Goal: Check status: Check status

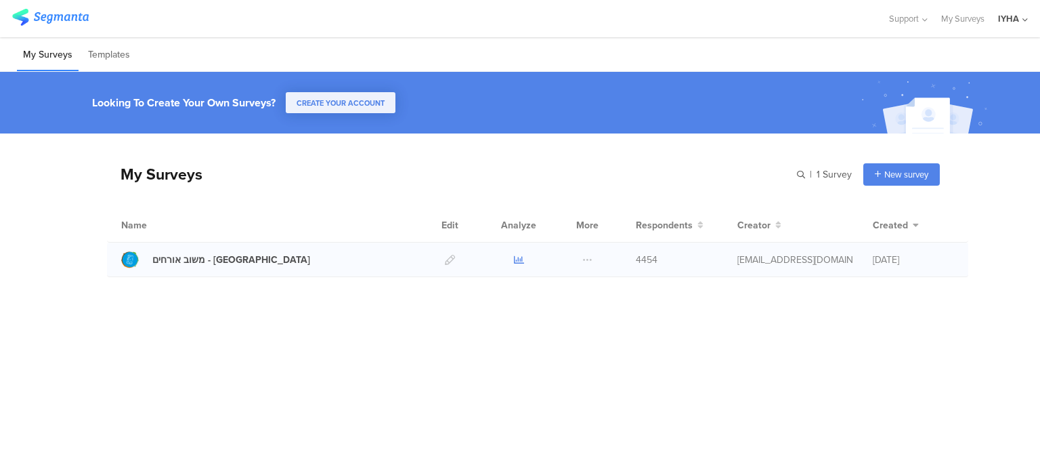
click at [517, 259] on icon at bounding box center [519, 260] width 10 height 10
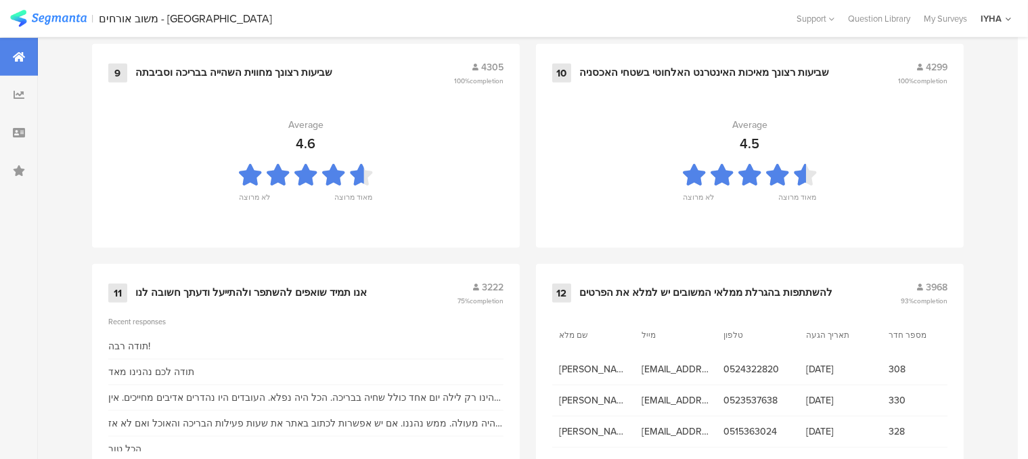
scroll to position [1522, 0]
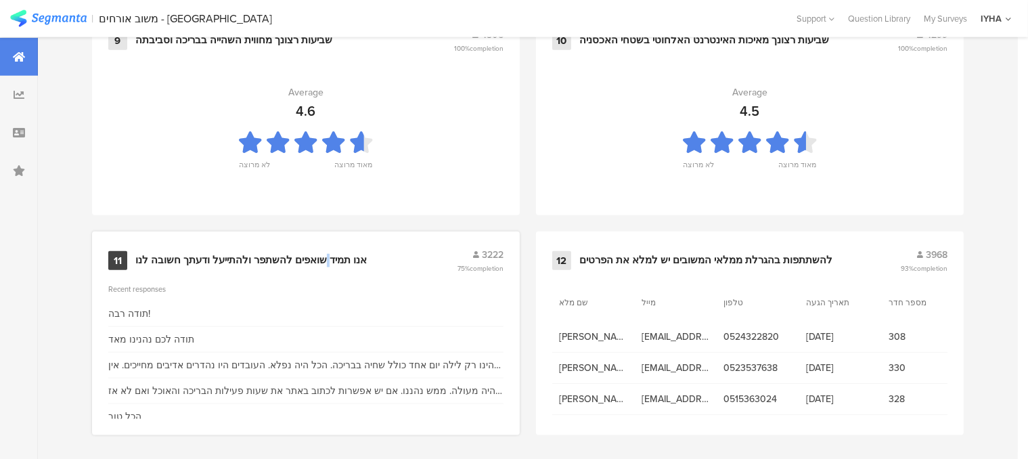
click at [320, 255] on div "אנו תמיד שואפים להשתפר ולהתייעל ודעתך חשובה לנו" at bounding box center [251, 261] width 232 height 14
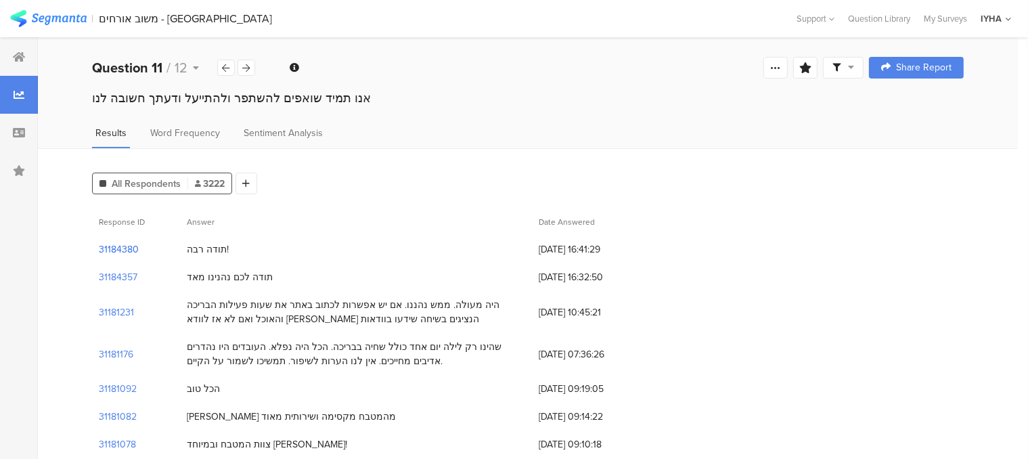
click at [133, 251] on section "31184380" at bounding box center [119, 249] width 40 height 14
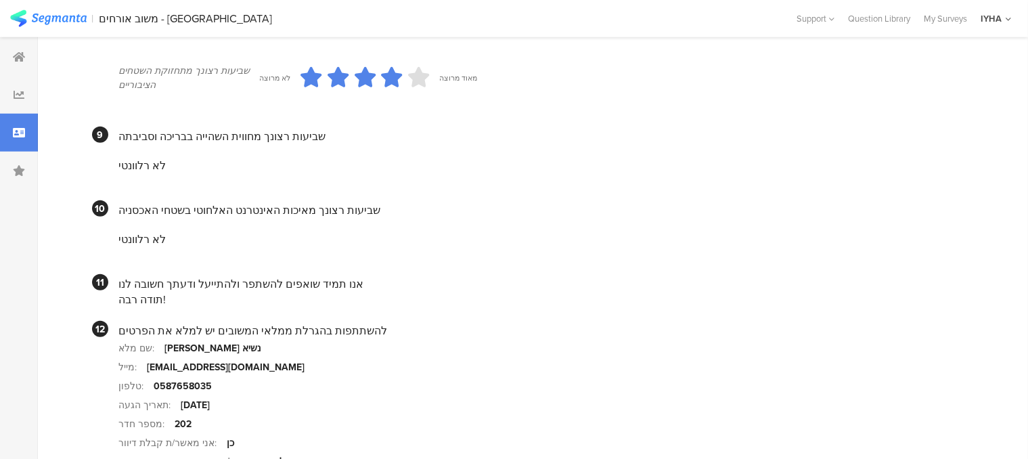
scroll to position [1286, 0]
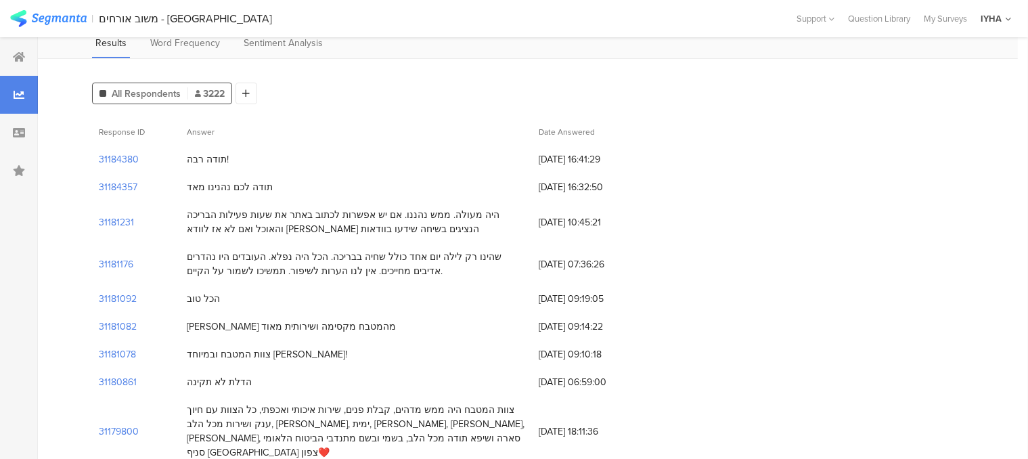
scroll to position [68, 0]
